Goal: Task Accomplishment & Management: Manage account settings

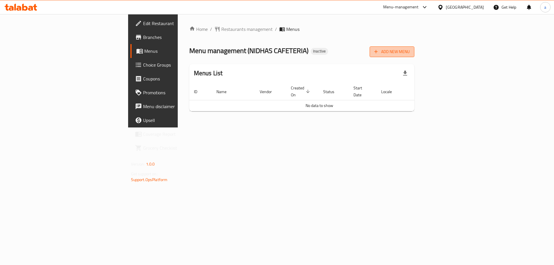
click at [414, 48] on button "Add New Menu" at bounding box center [392, 51] width 45 height 11
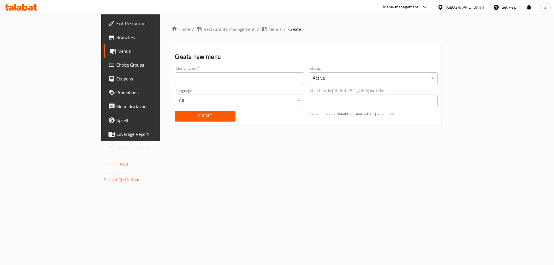
click at [216, 83] on input "text" at bounding box center [239, 78] width 129 height 12
type input "taha"
click at [205, 114] on span "Create" at bounding box center [204, 116] width 51 height 7
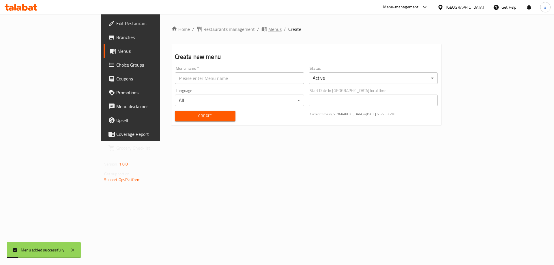
click at [268, 28] on span "Menus" at bounding box center [274, 29] width 13 height 7
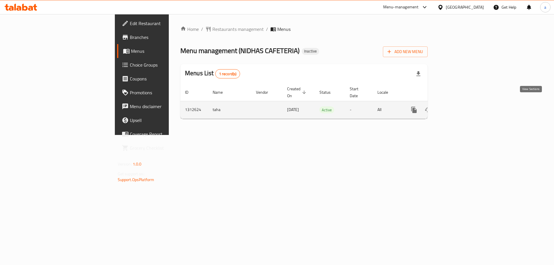
click at [462, 103] on link "enhanced table" at bounding box center [456, 110] width 14 height 14
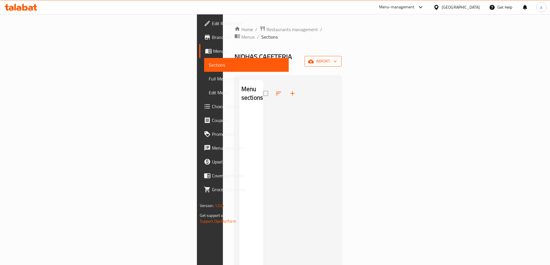
click at [341, 56] on button "import" at bounding box center [322, 61] width 37 height 11
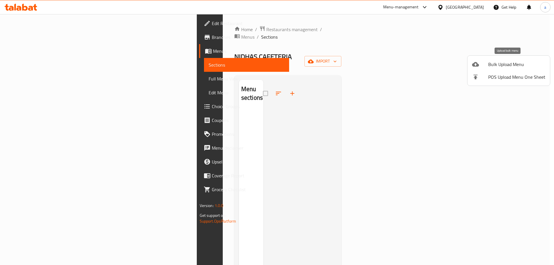
click at [492, 65] on span "Bulk Upload Menu" at bounding box center [516, 64] width 57 height 7
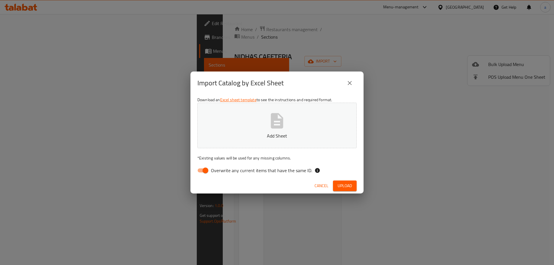
click at [233, 173] on span "Overwrite any current items that have the same ID." at bounding box center [261, 170] width 101 height 7
click at [222, 173] on input "Overwrite any current items that have the same ID." at bounding box center [205, 170] width 33 height 11
checkbox input "false"
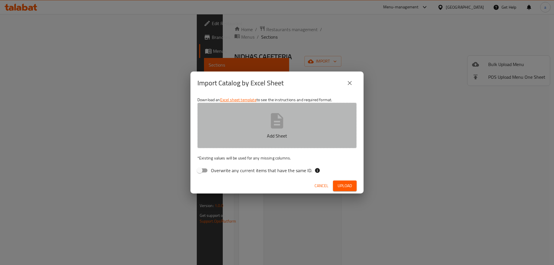
click at [253, 144] on button "Add Sheet" at bounding box center [276, 126] width 159 height 46
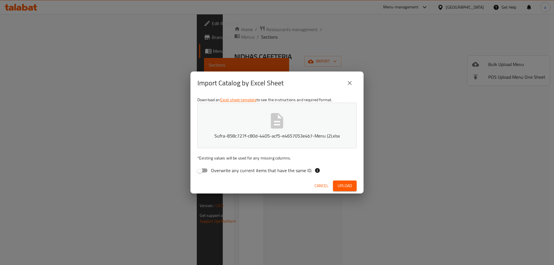
click at [352, 183] on button "Upload" at bounding box center [345, 186] width 24 height 11
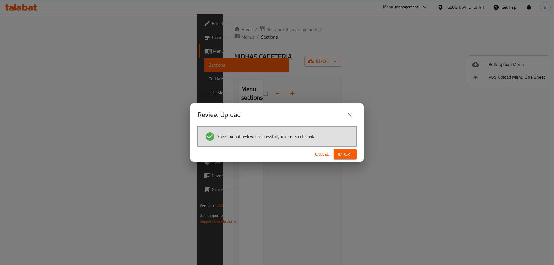
click at [357, 155] on div "Cancel Import" at bounding box center [276, 154] width 173 height 15
click at [351, 155] on span "Import" at bounding box center [345, 154] width 14 height 7
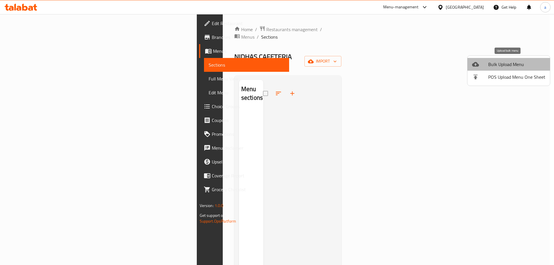
click at [529, 70] on li "Bulk Upload Menu" at bounding box center [508, 64] width 83 height 13
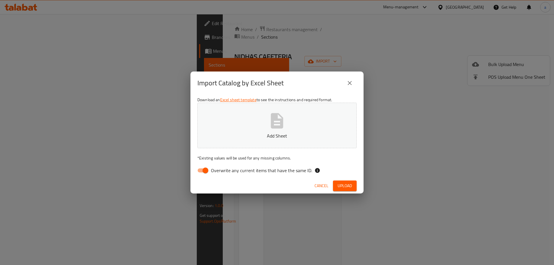
click at [292, 129] on button "Add Sheet" at bounding box center [276, 126] width 159 height 46
click at [397, 95] on div "Import Catalog by Excel Sheet Download an Excel sheet template to see the instr…" at bounding box center [277, 132] width 554 height 265
click at [354, 85] on button "close" at bounding box center [350, 83] width 14 height 14
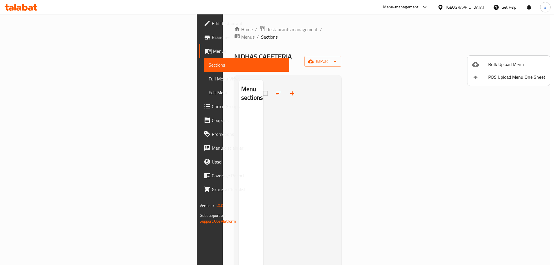
drag, startPoint x: 354, startPoint y: 85, endPoint x: 348, endPoint y: 86, distance: 6.1
click at [353, 85] on div at bounding box center [277, 132] width 554 height 265
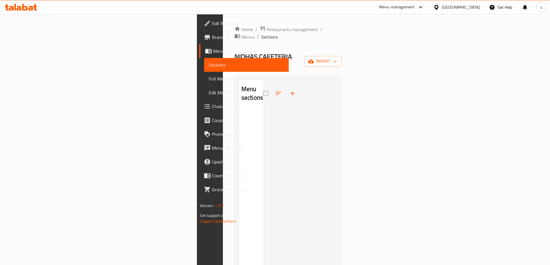
click at [209, 67] on span "Sections" at bounding box center [246, 64] width 75 height 7
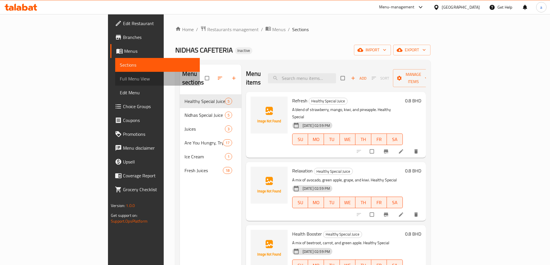
click at [120, 77] on span "Full Menu View" at bounding box center [157, 78] width 75 height 7
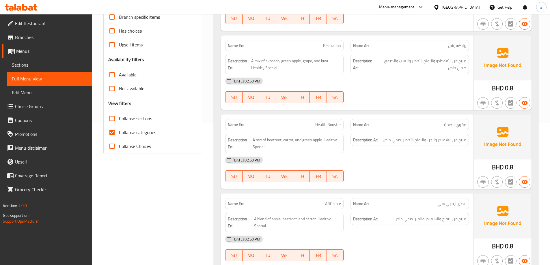
scroll to position [144, 0]
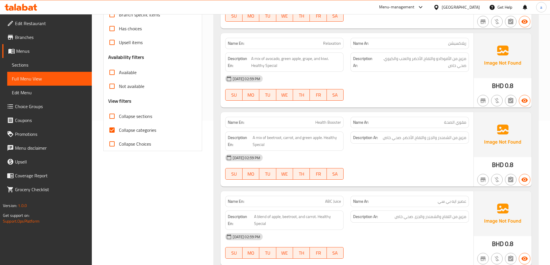
click at [138, 127] on span "Collapse categories" at bounding box center [137, 130] width 37 height 7
click at [119, 126] on input "Collapse categories" at bounding box center [112, 130] width 14 height 14
checkbox input "false"
click at [138, 119] on span "Collapse sections" at bounding box center [135, 116] width 33 height 7
click at [119, 119] on input "Collapse sections" at bounding box center [112, 116] width 14 height 14
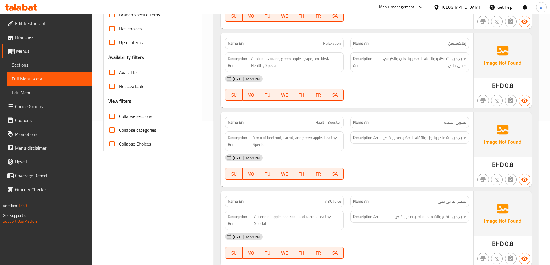
checkbox input "true"
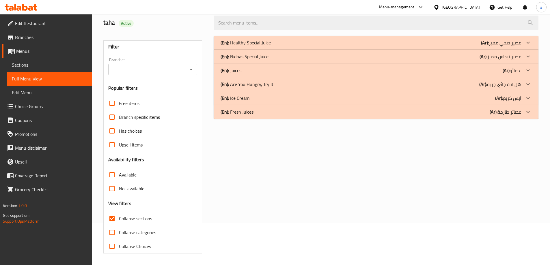
scroll to position [13, 0]
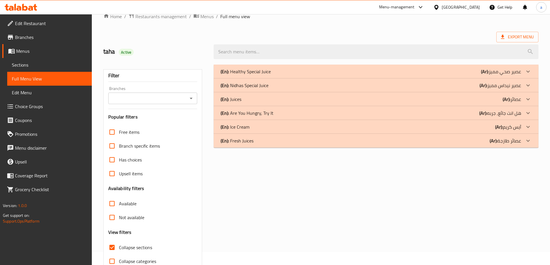
click at [320, 70] on div "(En): Healthy Special Juice (Ar): عصير صحي مميز" at bounding box center [370, 71] width 300 height 7
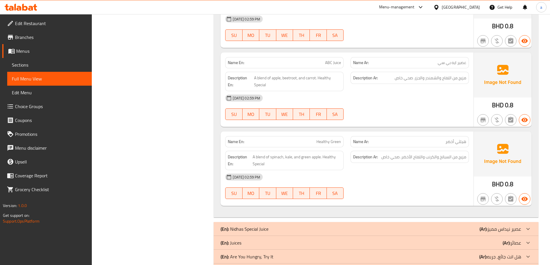
scroll to position [321, 0]
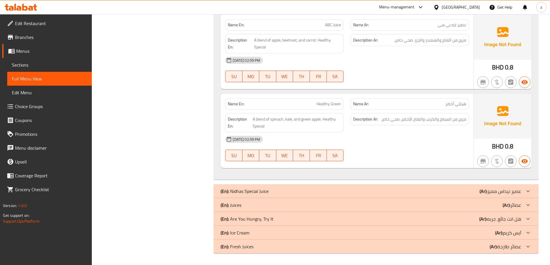
click at [516, 185] on div "(En): Nidhas Special Juice (Ar): عصير نيداس مميز" at bounding box center [375, 191] width 325 height 14
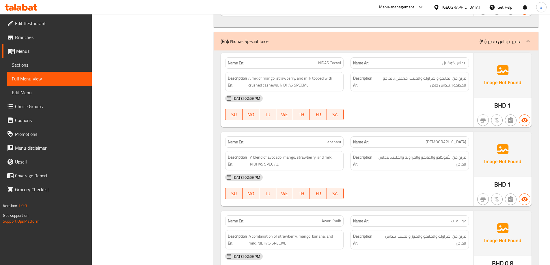
scroll to position [523, 0]
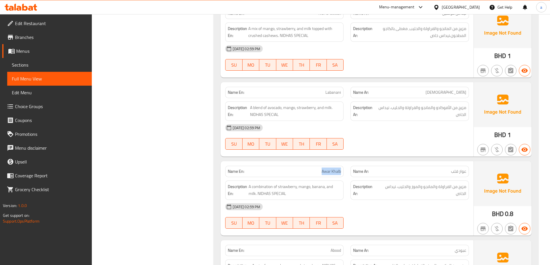
drag, startPoint x: 321, startPoint y: 171, endPoint x: 341, endPoint y: 171, distance: 19.3
click at [341, 171] on span "Awar Khalb" at bounding box center [330, 171] width 19 height 6
copy span "Awar Khalb"
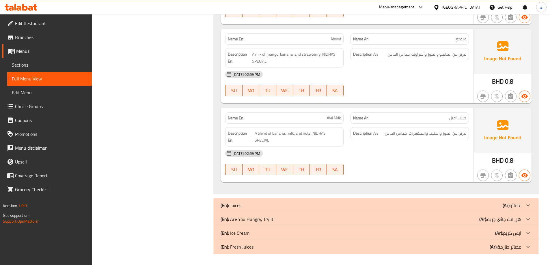
scroll to position [735, 0]
click at [491, 202] on div "(En): Juices (Ar): عصائر" at bounding box center [370, 205] width 300 height 7
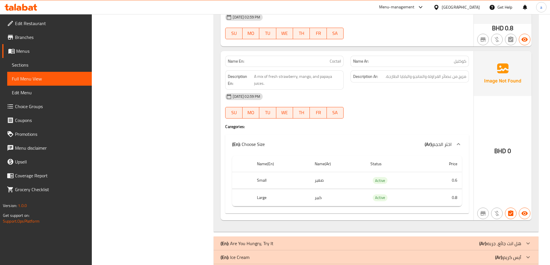
scroll to position [1071, 0]
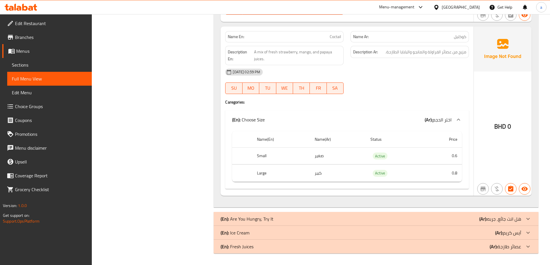
click at [518, 248] on p "(Ar): عصائر طازجة" at bounding box center [504, 246] width 31 height 7
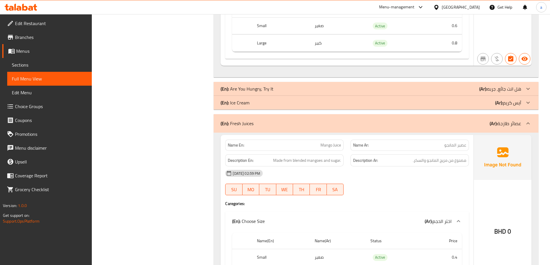
scroll to position [1095, 0]
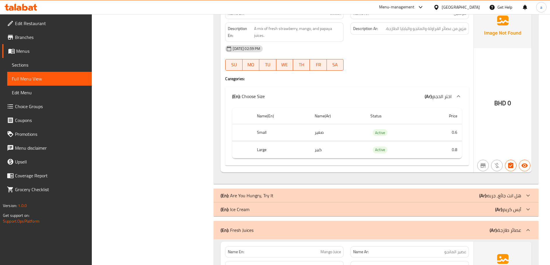
click at [490, 212] on div "(En): Ice Cream (Ar): آيس كريم" at bounding box center [370, 209] width 300 height 7
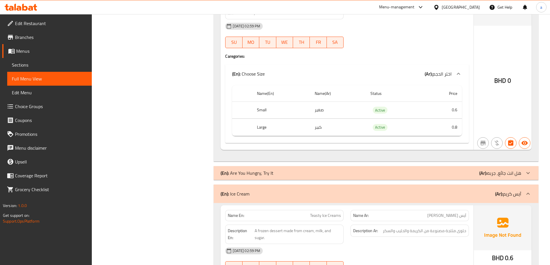
scroll to position [1153, 0]
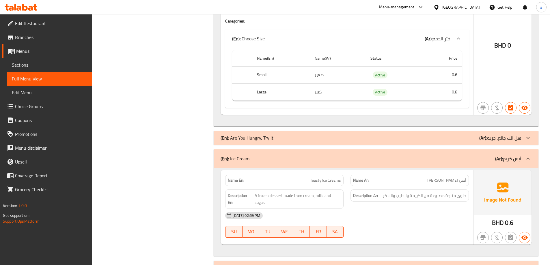
click at [507, 140] on p "(Ar): هل انت جائع, جربه" at bounding box center [500, 137] width 42 height 7
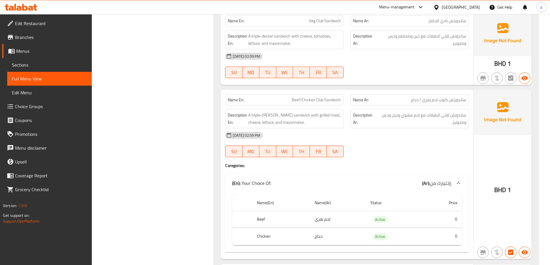
scroll to position [1528, 0]
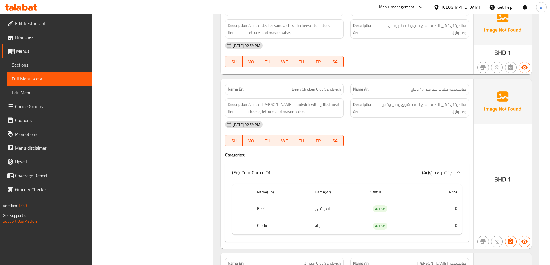
click at [31, 66] on span "Sections" at bounding box center [49, 64] width 75 height 7
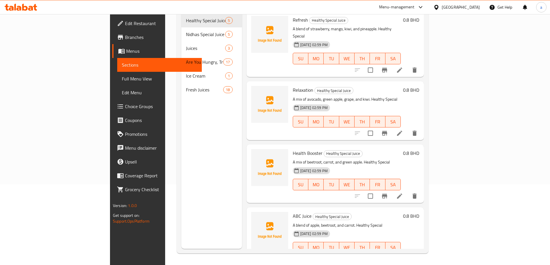
scroll to position [81, 0]
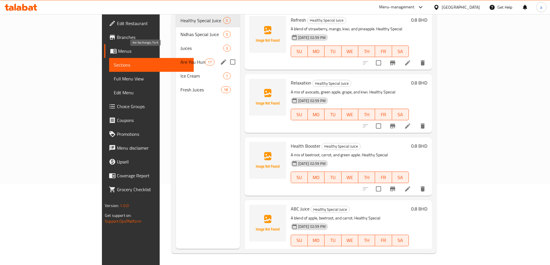
click at [180, 59] on span "Are You Hungry, Try It" at bounding box center [192, 62] width 25 height 7
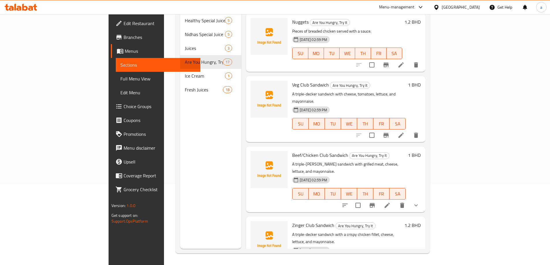
scroll to position [173, 0]
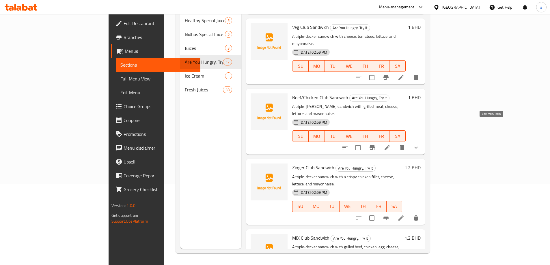
click at [390, 144] on icon at bounding box center [386, 147] width 7 height 7
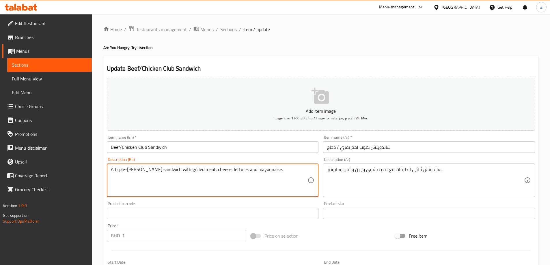
drag, startPoint x: 217, startPoint y: 171, endPoint x: 275, endPoint y: 170, distance: 58.6
type textarea "A"
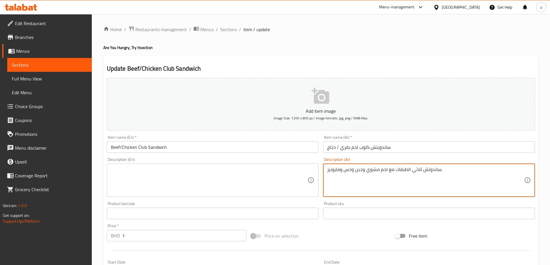
click at [370, 171] on textarea "ساندوتش ثلاثي الطبقات مع لحم مشوي وجبن وخس ومايونيز." at bounding box center [425, 180] width 197 height 27
click at [179, 143] on input "Beef/Chicken Club Sandwich" at bounding box center [213, 147] width 212 height 12
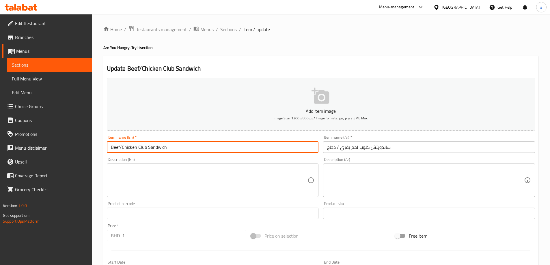
click at [179, 143] on input "Beef/Chicken Club Sandwich" at bounding box center [213, 147] width 212 height 12
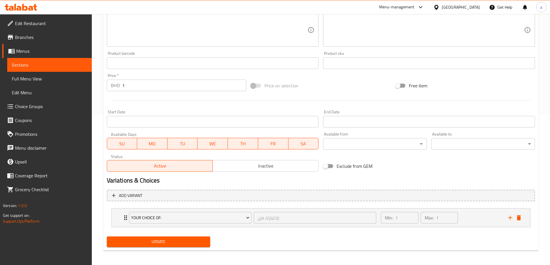
scroll to position [152, 0]
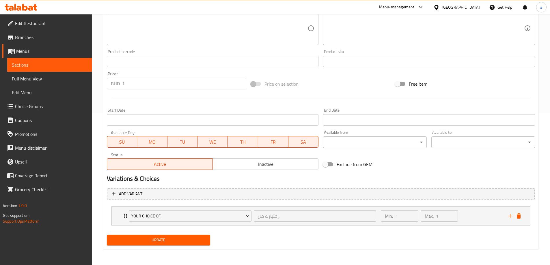
click at [197, 246] on div "Update" at bounding box center [158, 240] width 108 height 15
click at [199, 239] on span "Update" at bounding box center [158, 240] width 94 height 7
click at [39, 77] on span "Full Menu View" at bounding box center [49, 78] width 75 height 7
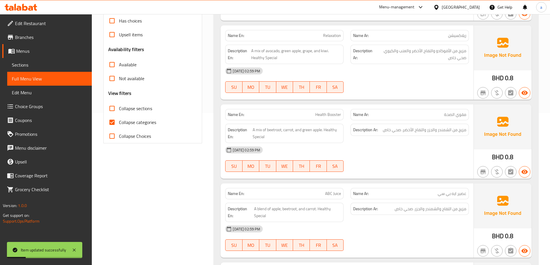
drag, startPoint x: 125, startPoint y: 106, endPoint x: 123, endPoint y: 119, distance: 13.7
click at [125, 106] on span "Collapse sections" at bounding box center [135, 108] width 33 height 7
click at [119, 106] on input "Collapse sections" at bounding box center [112, 109] width 14 height 14
checkbox input "true"
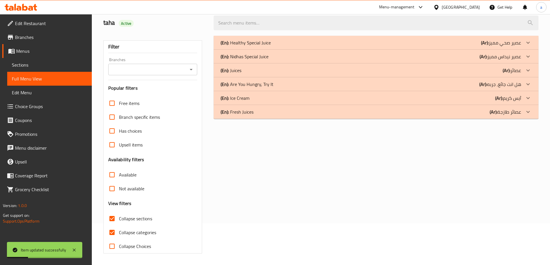
click at [123, 229] on span "Collapse categories" at bounding box center [137, 232] width 37 height 7
click at [119, 226] on input "Collapse categories" at bounding box center [112, 233] width 14 height 14
checkbox input "false"
click at [469, 84] on div "(En): Are You Hungry, Try It (Ar): هل انت جائع, جربه" at bounding box center [370, 84] width 300 height 7
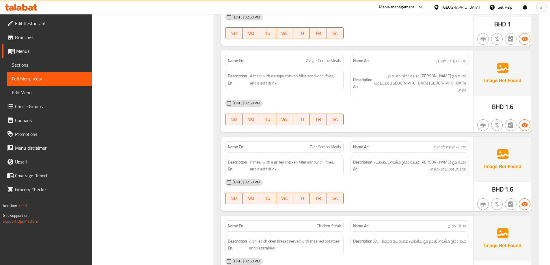
scroll to position [1282, 0]
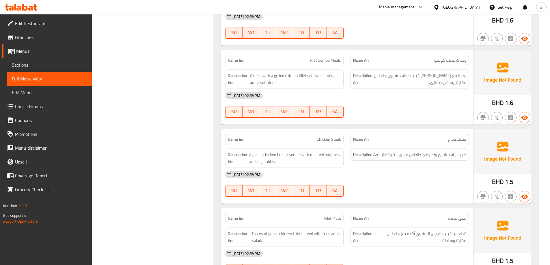
click at [338, 136] on span "Chicken Steak" at bounding box center [328, 139] width 24 height 6
copy span "Steak"
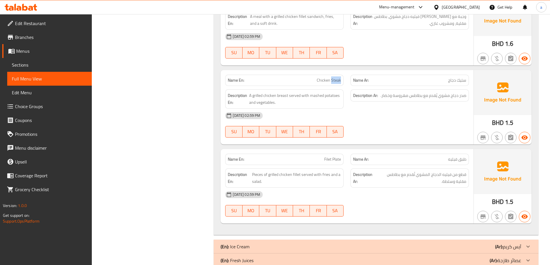
scroll to position [1319, 0]
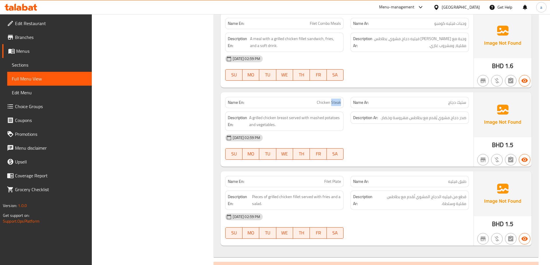
click at [41, 80] on span "Full Menu View" at bounding box center [49, 78] width 75 height 7
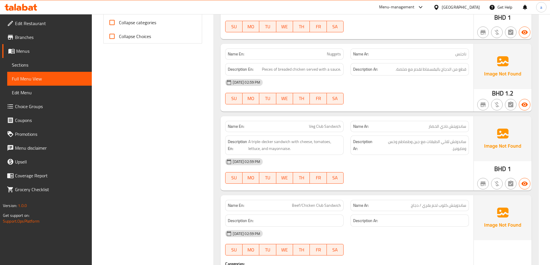
scroll to position [136, 0]
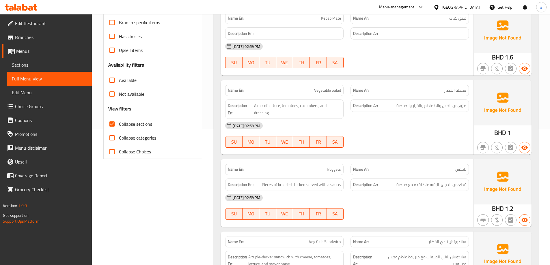
click at [128, 125] on span "Collapse sections" at bounding box center [135, 124] width 33 height 7
click at [119, 125] on input "Collapse sections" at bounding box center [112, 124] width 14 height 14
checkbox input "false"
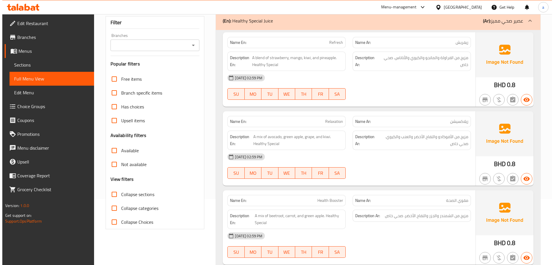
scroll to position [0, 0]
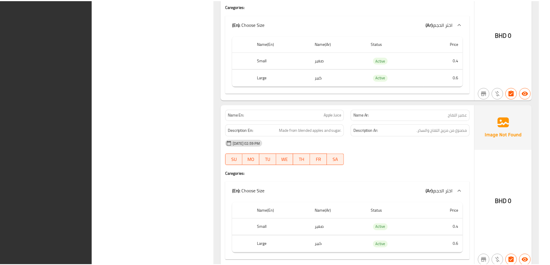
scroll to position [5611, 0]
